Goal: Task Accomplishment & Management: Manage account settings

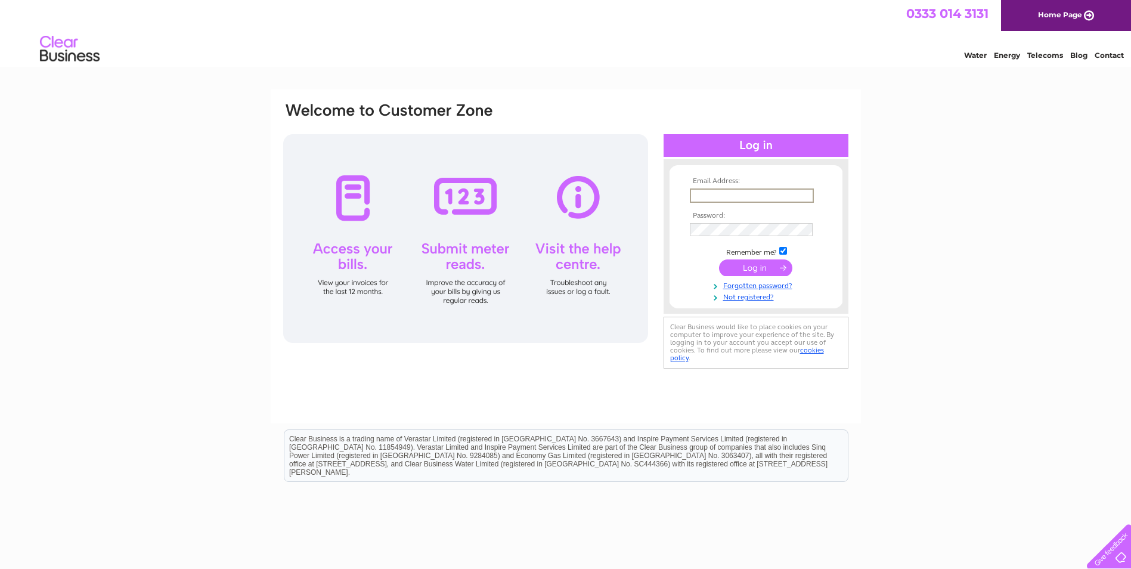
click at [750, 197] on input "text" at bounding box center [752, 195] width 124 height 14
type input "[EMAIL_ADDRESS][DOMAIN_NAME]"
click at [744, 270] on input "submit" at bounding box center [755, 266] width 73 height 17
click at [767, 272] on input "submit" at bounding box center [755, 267] width 73 height 17
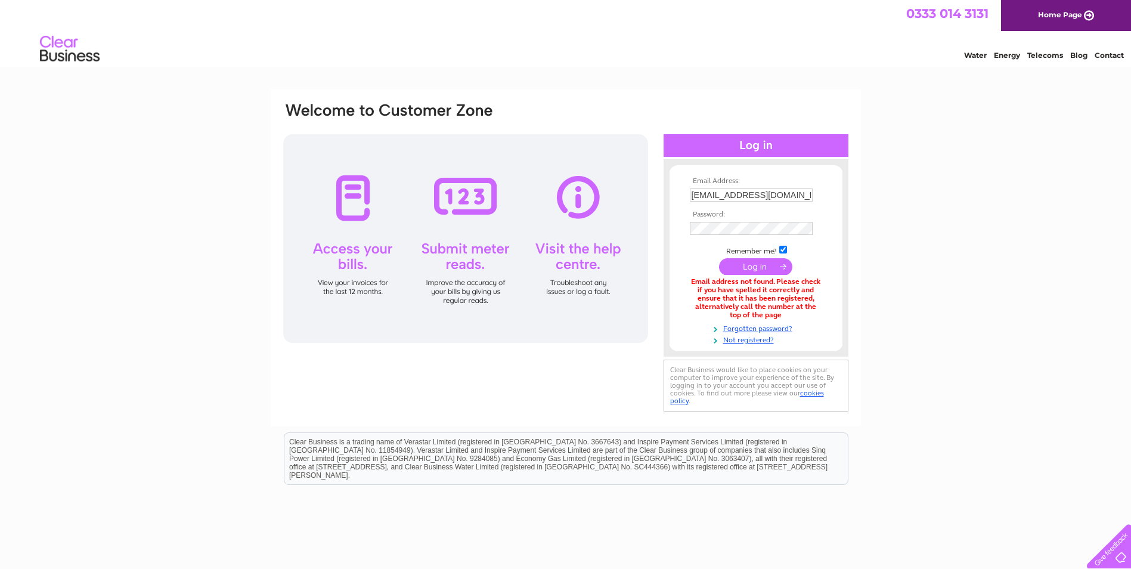
click at [757, 271] on input "submit" at bounding box center [755, 266] width 73 height 17
click at [762, 263] on input "submit" at bounding box center [755, 267] width 73 height 17
